Goal: Check status: Check status

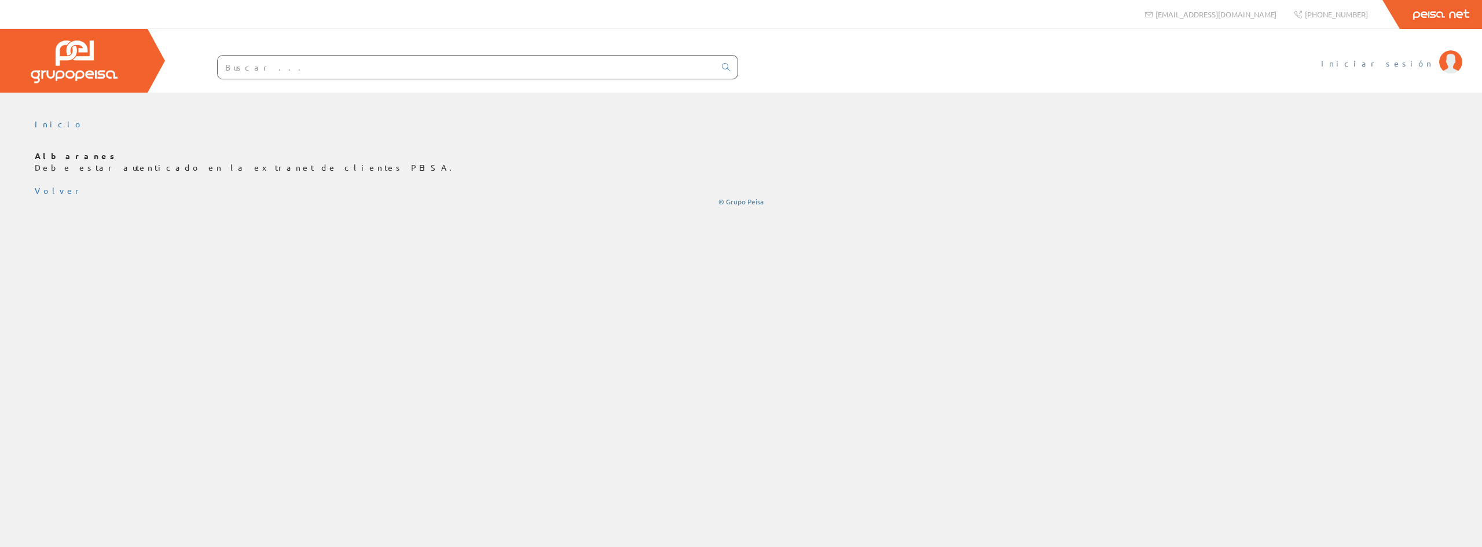
click at [1409, 68] on span "Iniciar sesión" at bounding box center [1377, 63] width 112 height 12
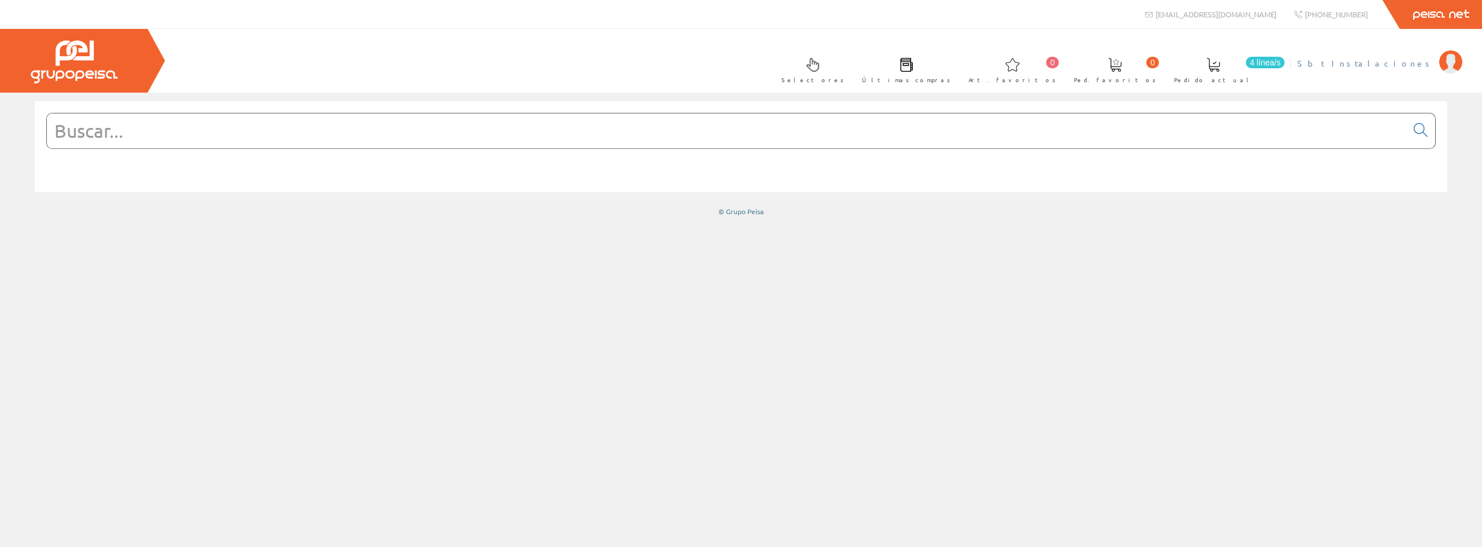
click at [1378, 65] on span "Sbt Instalaciones" at bounding box center [1365, 63] width 136 height 12
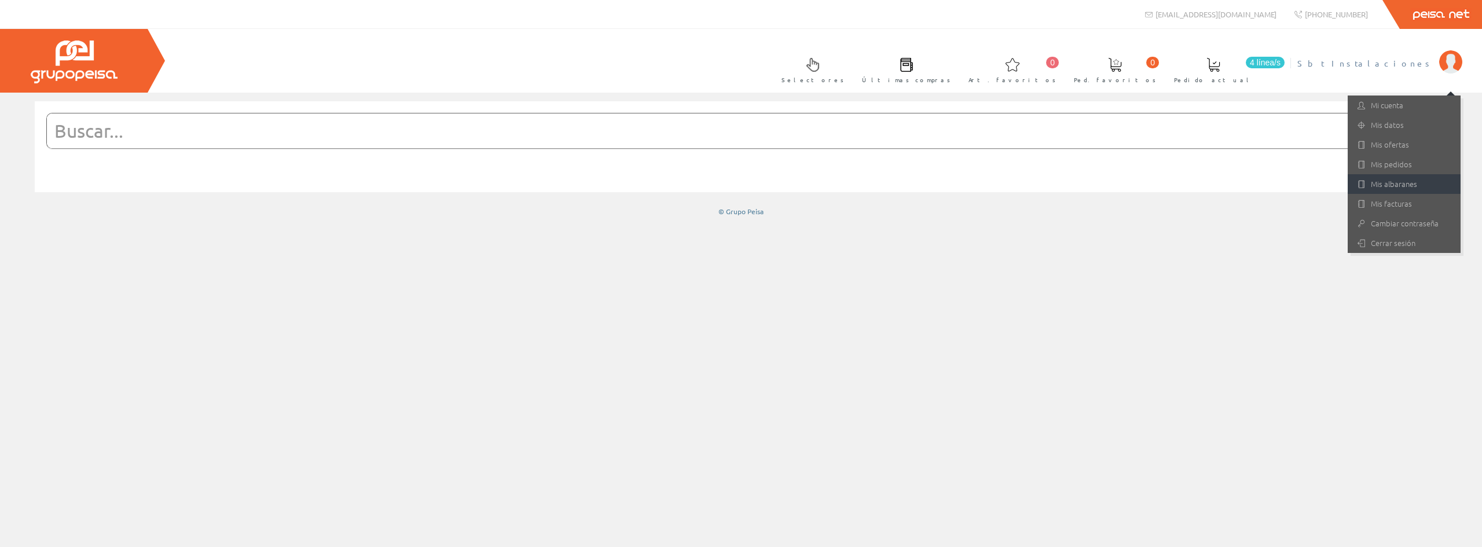
click at [1380, 184] on link "Mis albaranes" at bounding box center [1404, 184] width 113 height 20
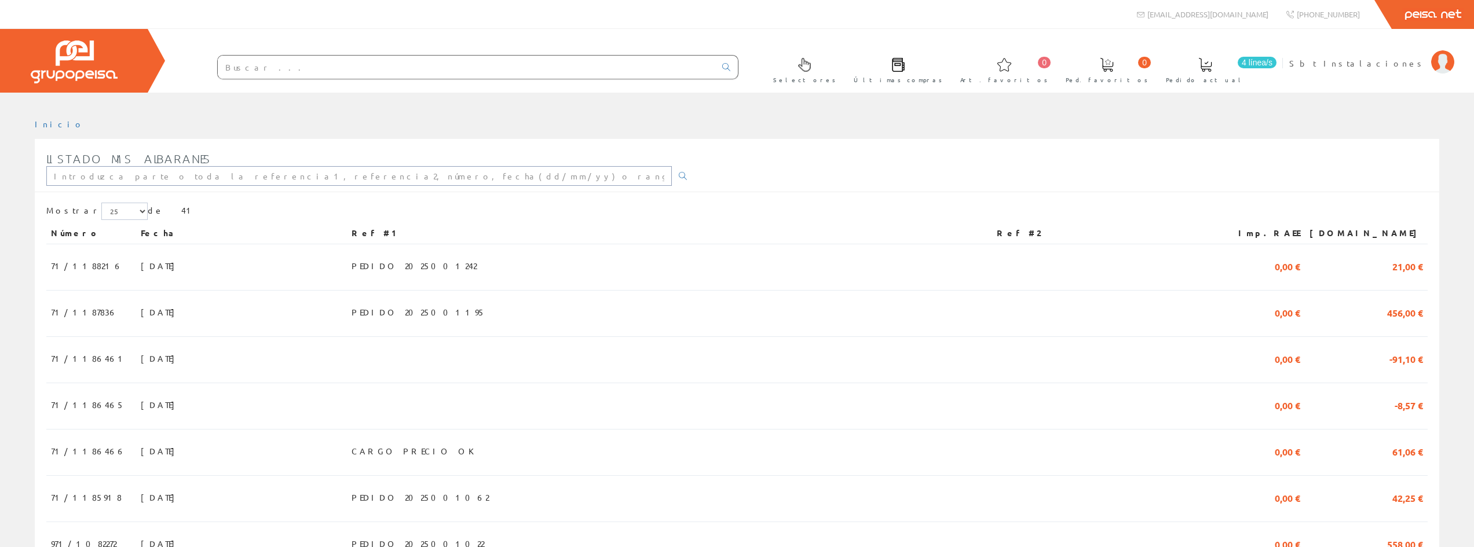
click at [406, 170] on input "text" at bounding box center [358, 176] width 625 height 20
type input "71/1188216"
click at [679, 175] on icon at bounding box center [683, 176] width 8 height 8
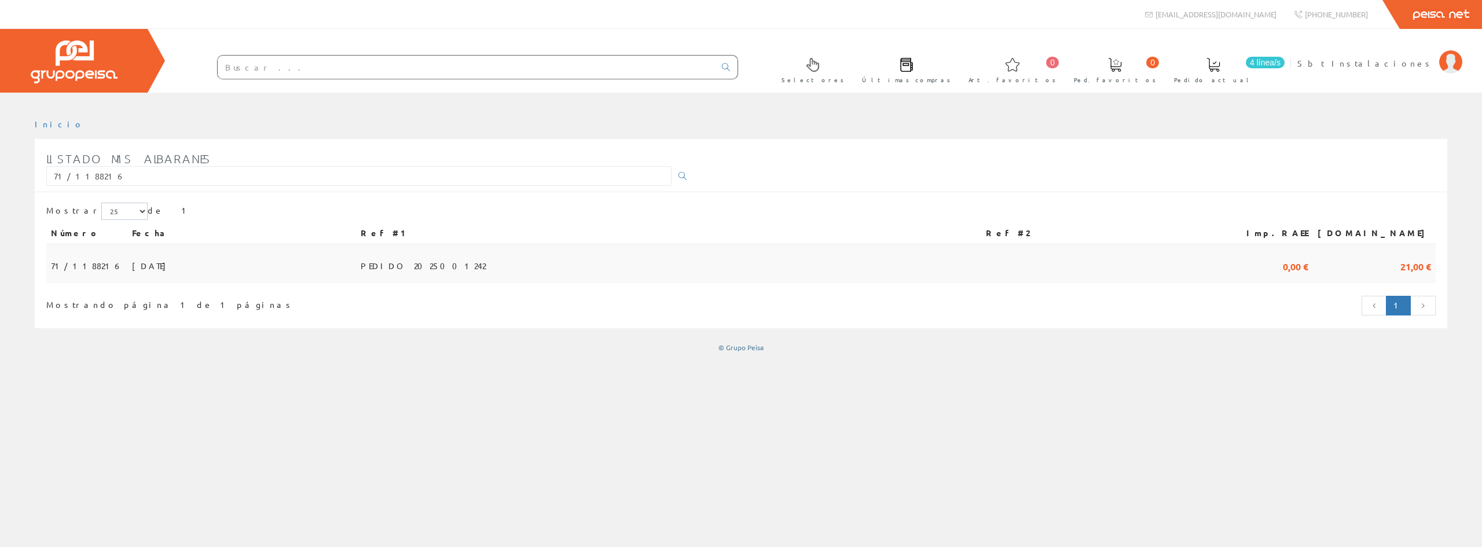
click at [1208, 263] on td at bounding box center [1103, 263] width 245 height 39
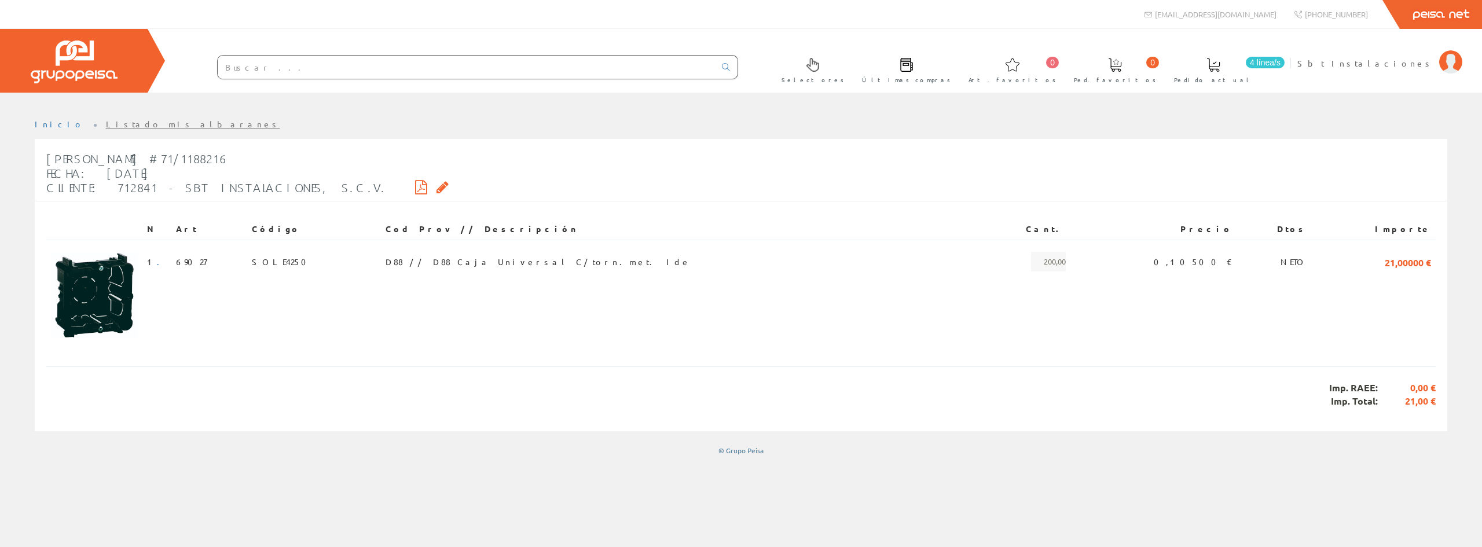
click at [415, 188] on icon at bounding box center [421, 187] width 12 height 8
